Goal: Complete application form: Complete application form

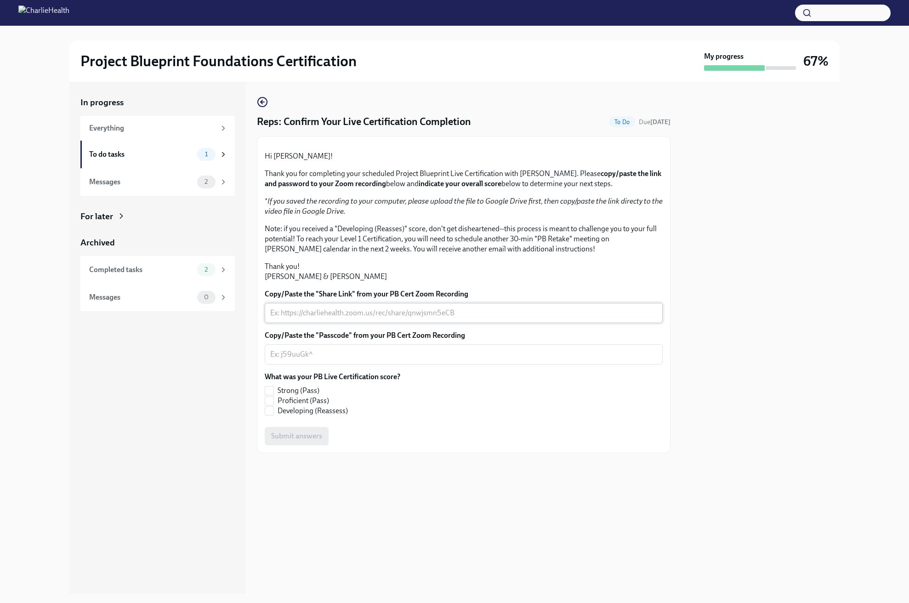
click at [325, 318] on textarea "Copy/Paste the "Share Link" from your PB Cert Zoom Recording" at bounding box center [463, 312] width 387 height 11
click at [329, 416] on span "Developing (Reassess)" at bounding box center [313, 411] width 70 height 10
click at [273, 415] on input "Developing (Reassess)" at bounding box center [269, 411] width 8 height 8
checkbox input "true"
click at [329, 318] on textarea "Copy/Paste the "Share Link" from your PB Cert Zoom Recording" at bounding box center [463, 312] width 387 height 11
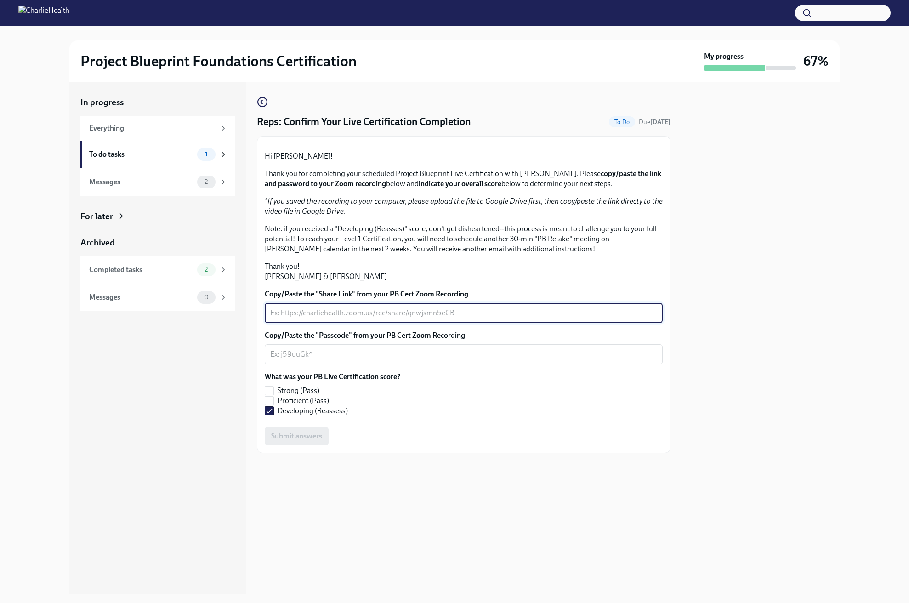
paste textarea "[URL][DOMAIN_NAME]"
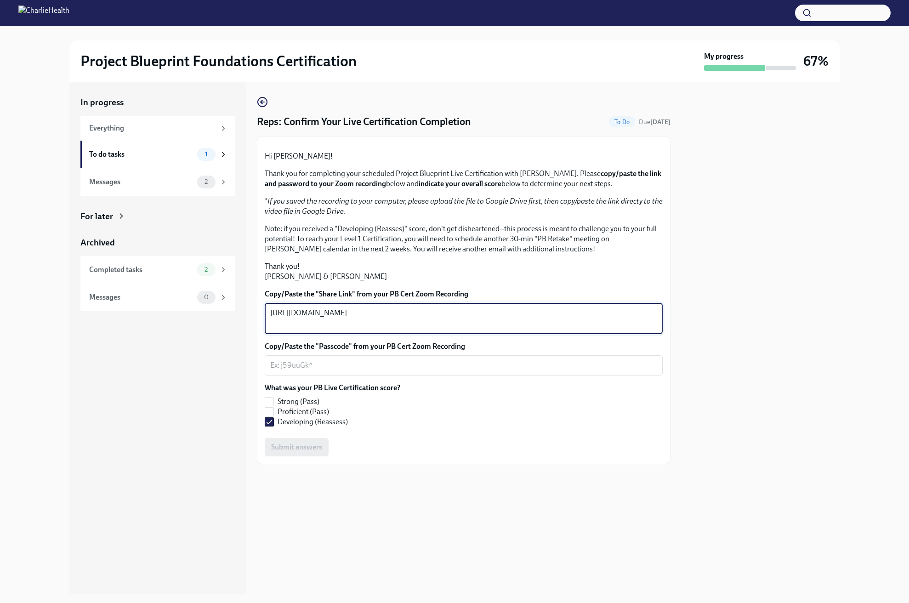
type textarea "[URL][DOMAIN_NAME]"
click at [360, 371] on textarea "Copy/Paste the "Passcode" from your PB Cert Zoom Recording" at bounding box center [463, 365] width 387 height 11
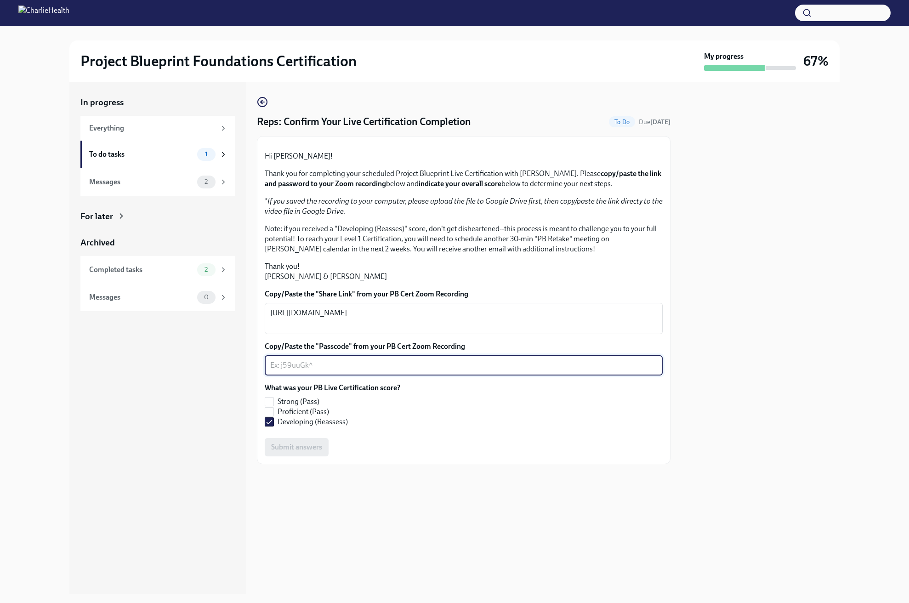
paste textarea "@+!e!bX6"
type textarea "@+!e!bX6"
click at [315, 452] on span "Submit answers" at bounding box center [296, 446] width 51 height 9
